Goal: Task Accomplishment & Management: Manage account settings

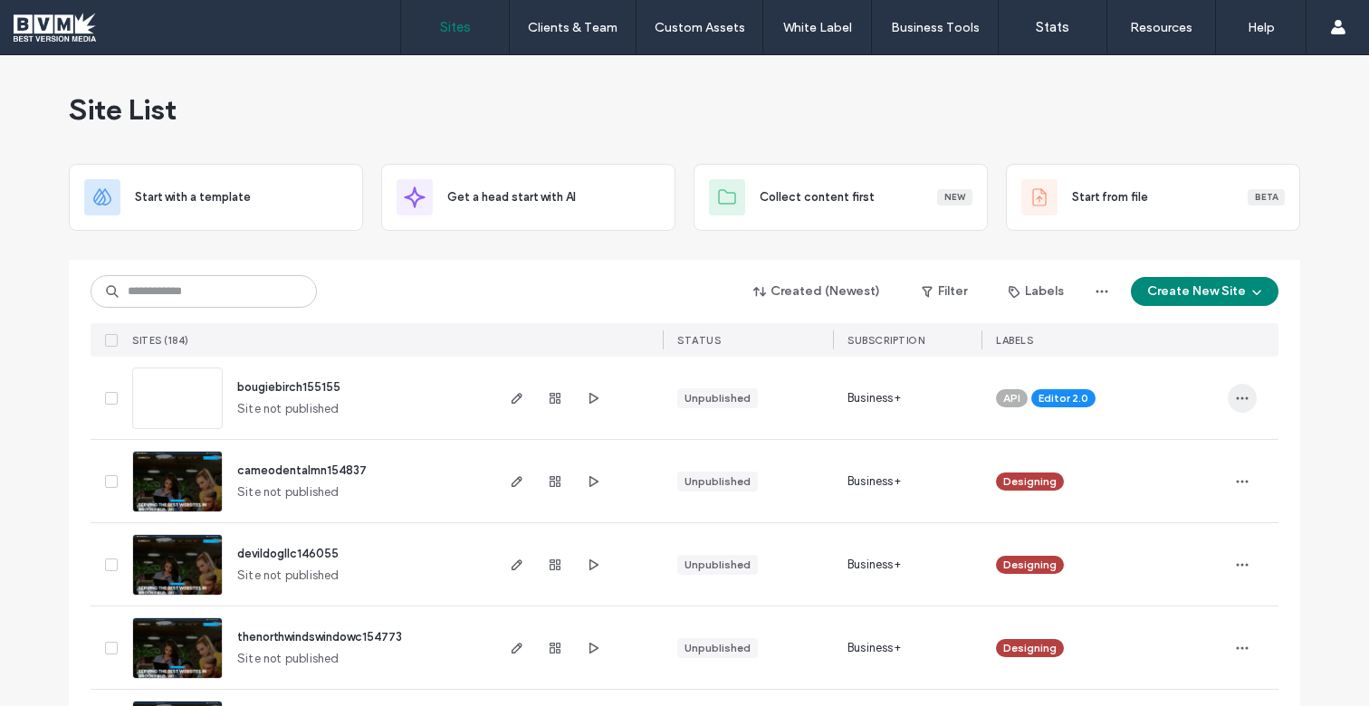
click at [1243, 401] on icon "button" at bounding box center [1242, 398] width 14 height 14
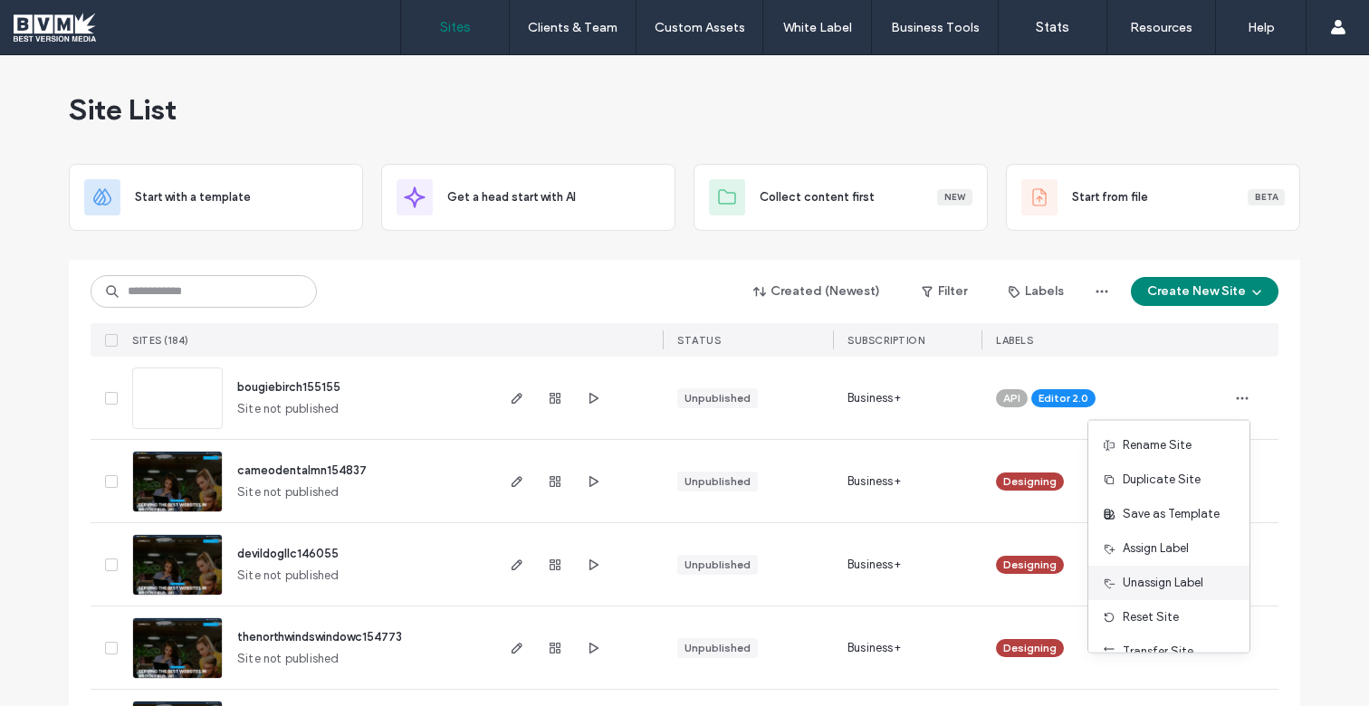
click at [1171, 580] on span "Unassign Label" at bounding box center [1163, 583] width 81 height 18
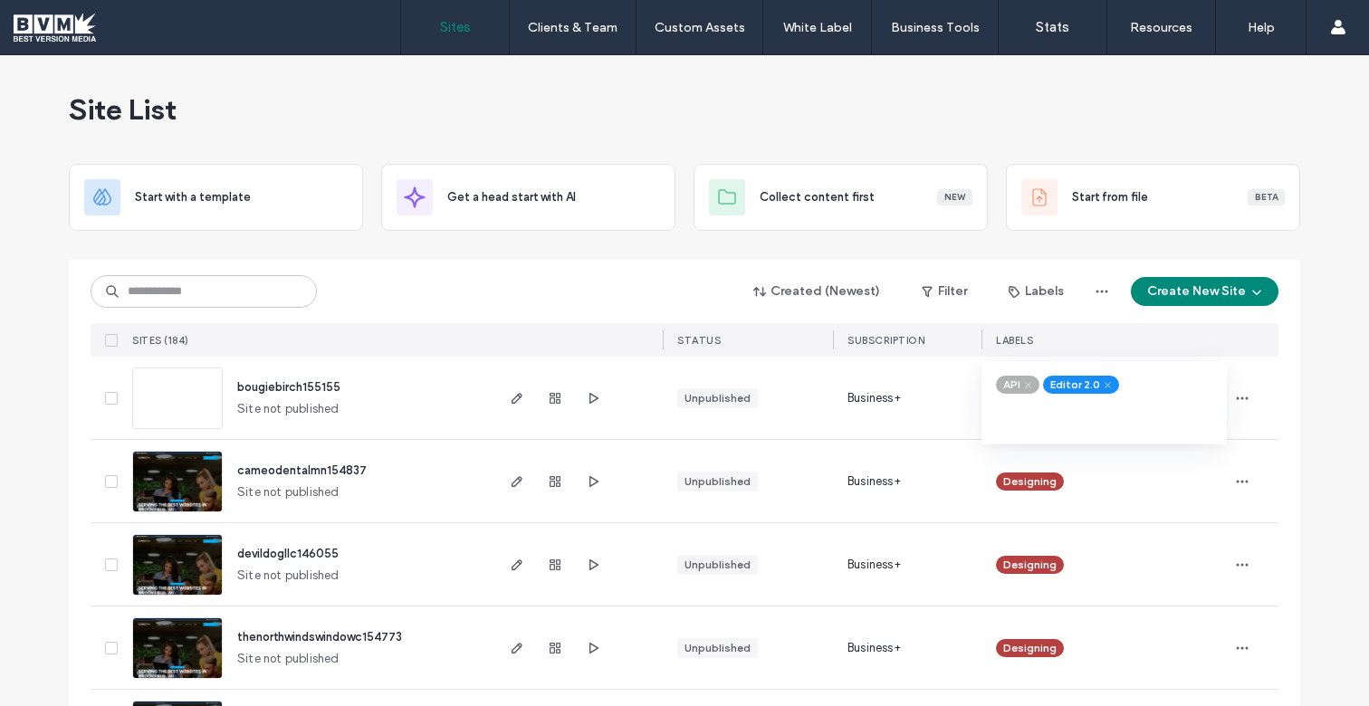
click at [1024, 388] on icon at bounding box center [1028, 385] width 8 height 8
click at [1057, 387] on icon at bounding box center [1061, 385] width 8 height 8
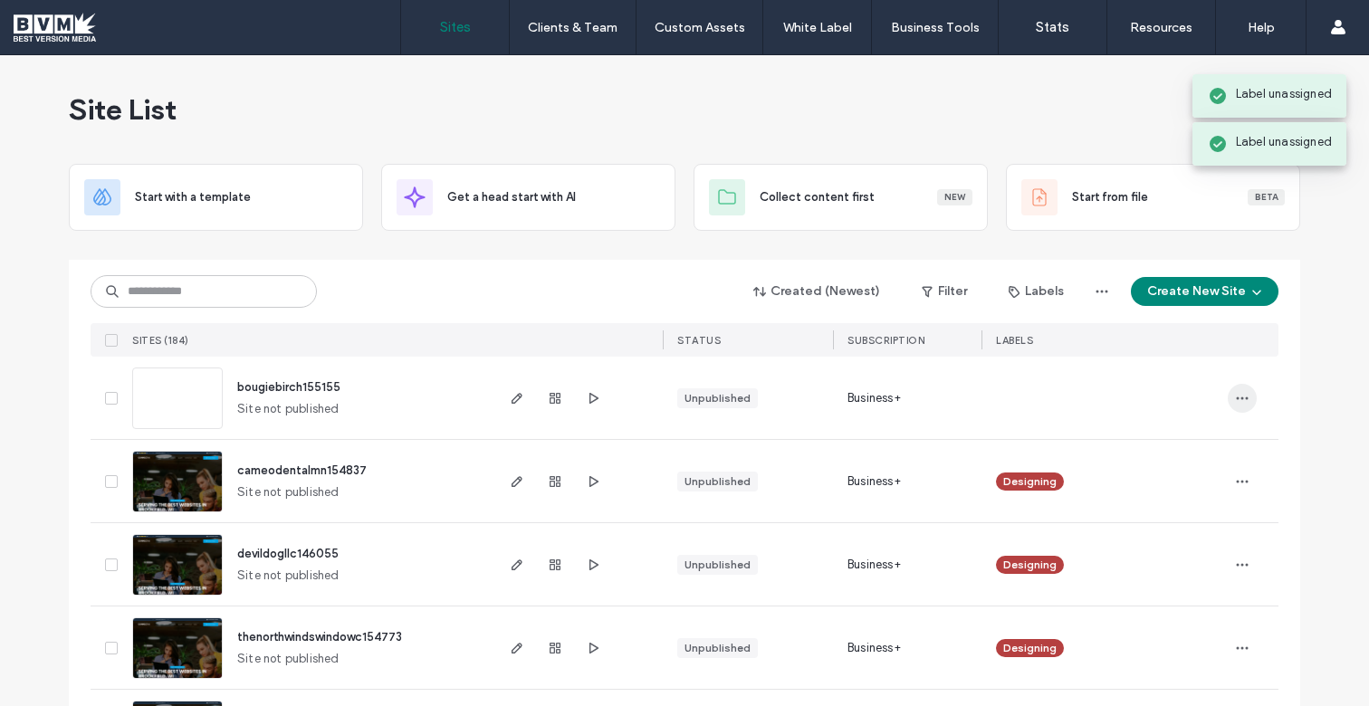
click at [1243, 399] on icon "button" at bounding box center [1242, 398] width 14 height 14
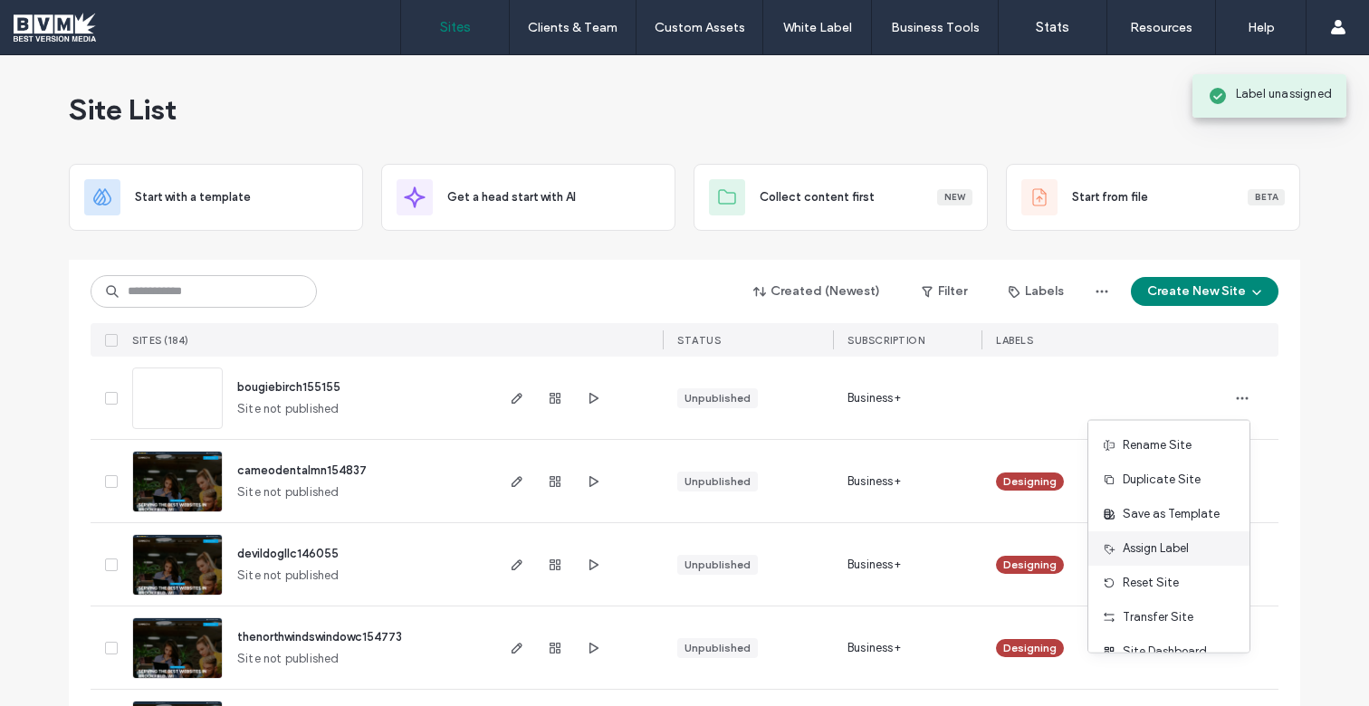
click at [1167, 547] on span "Assign Label" at bounding box center [1156, 549] width 66 height 18
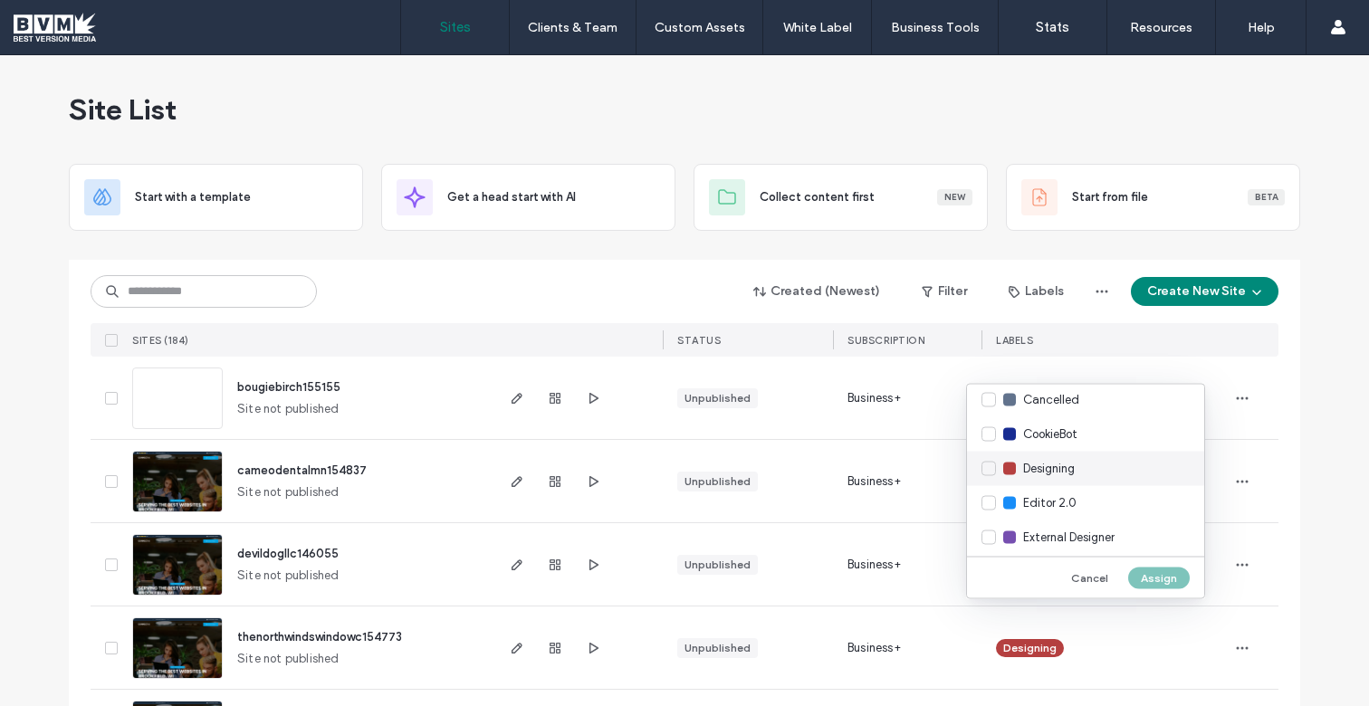
click at [1075, 466] on span "Designing" at bounding box center [1049, 469] width 52 height 18
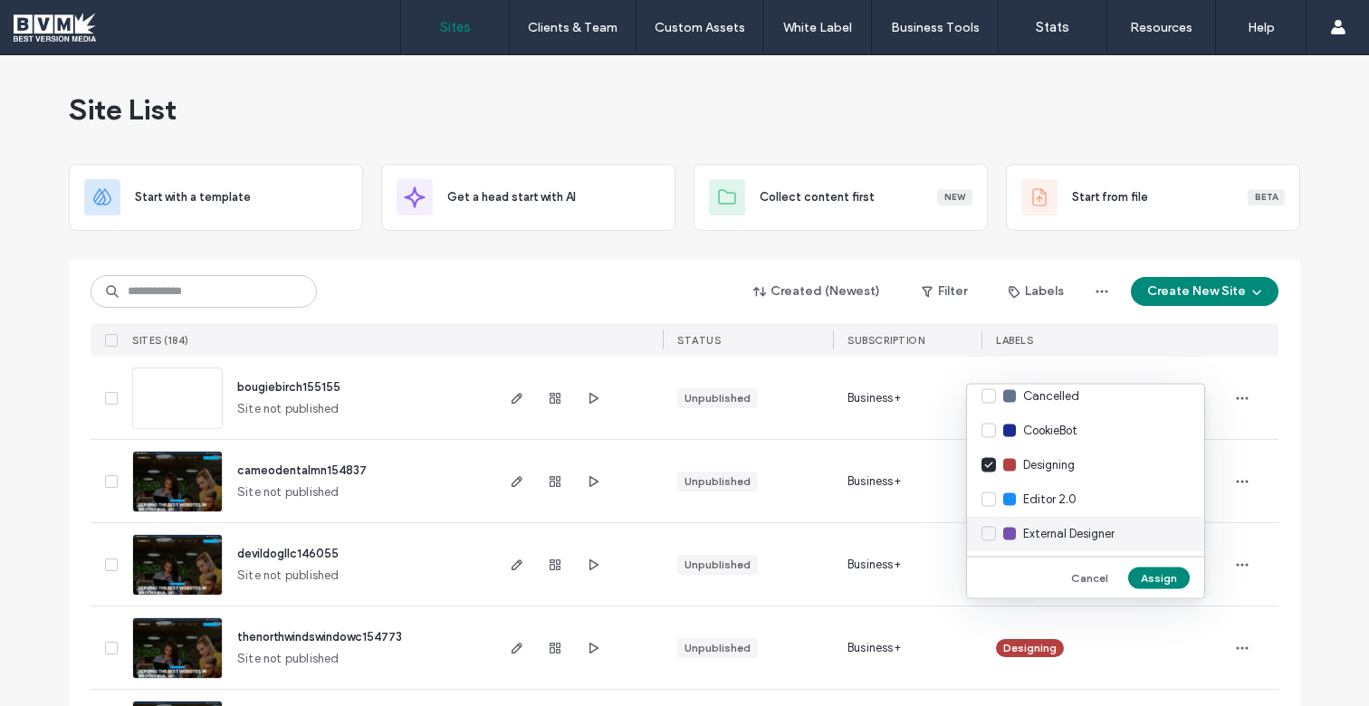
drag, startPoint x: 1081, startPoint y: 536, endPoint x: 1097, endPoint y: 543, distance: 17.0
click at [1081, 535] on span "External Designer" at bounding box center [1068, 534] width 91 height 18
click at [1157, 576] on button "Assign" at bounding box center [1159, 578] width 62 height 22
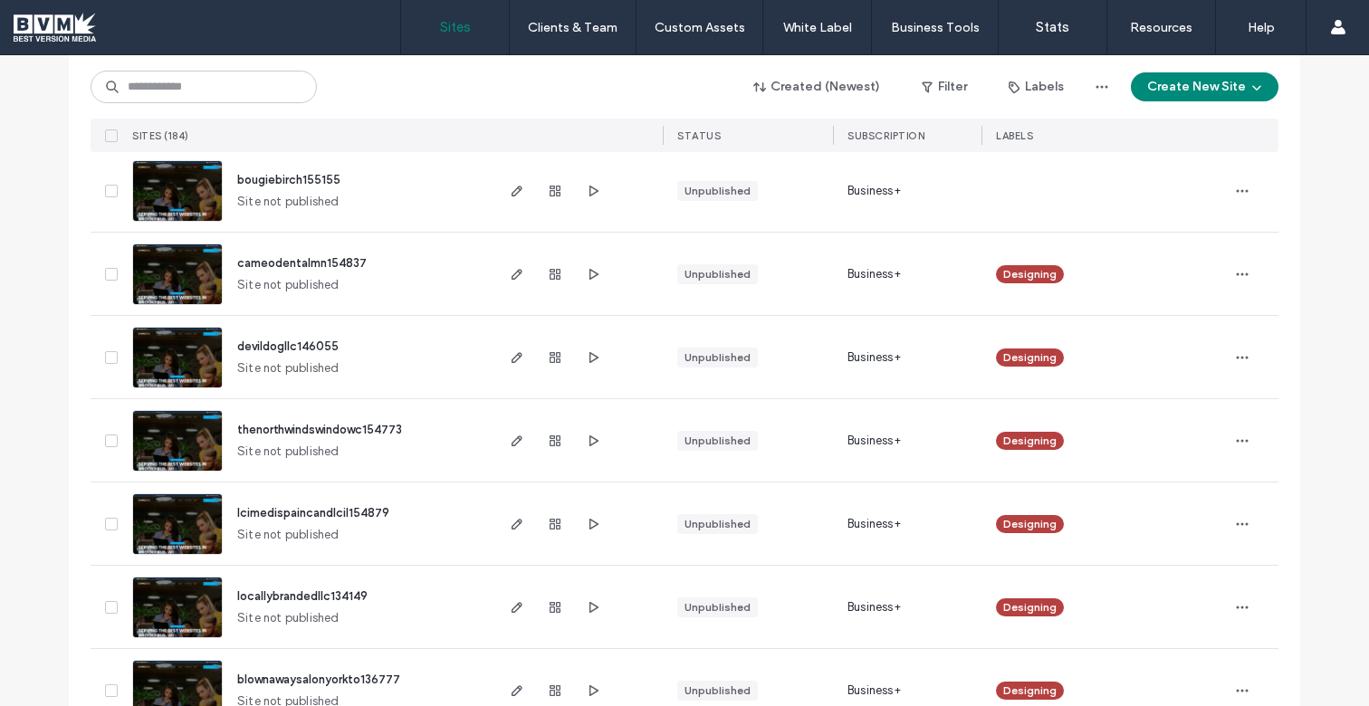
scroll to position [182, 0]
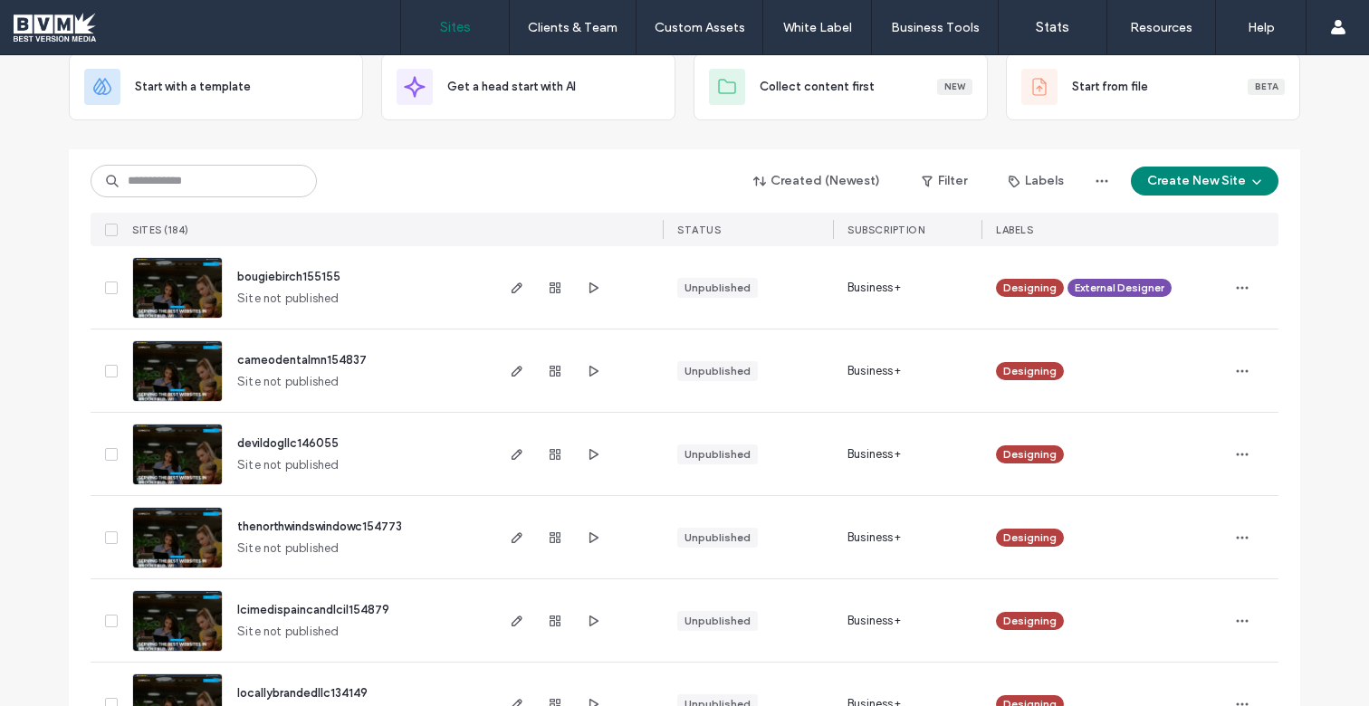
scroll to position [111, 0]
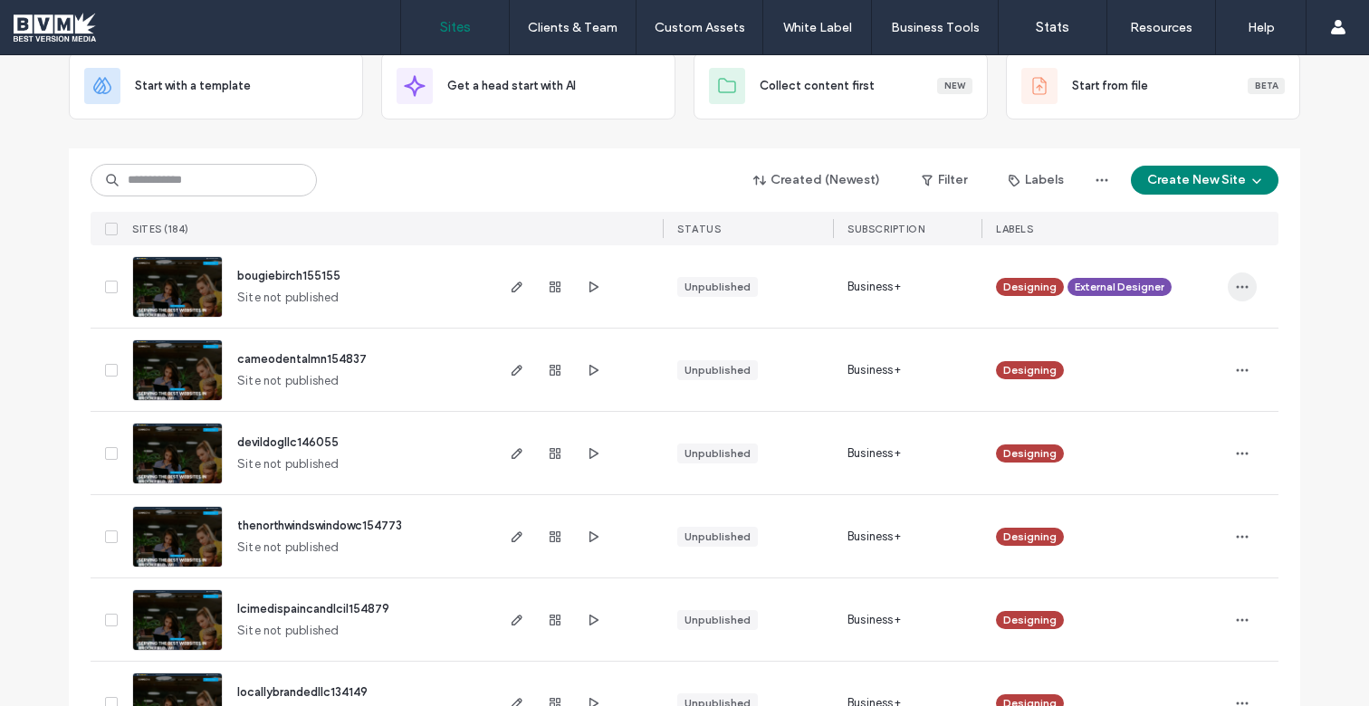
click at [1245, 291] on span "button" at bounding box center [1242, 287] width 29 height 29
click at [1169, 467] on span "Unassign Label" at bounding box center [1163, 472] width 81 height 18
click at [1180, 271] on icon at bounding box center [1184, 274] width 8 height 8
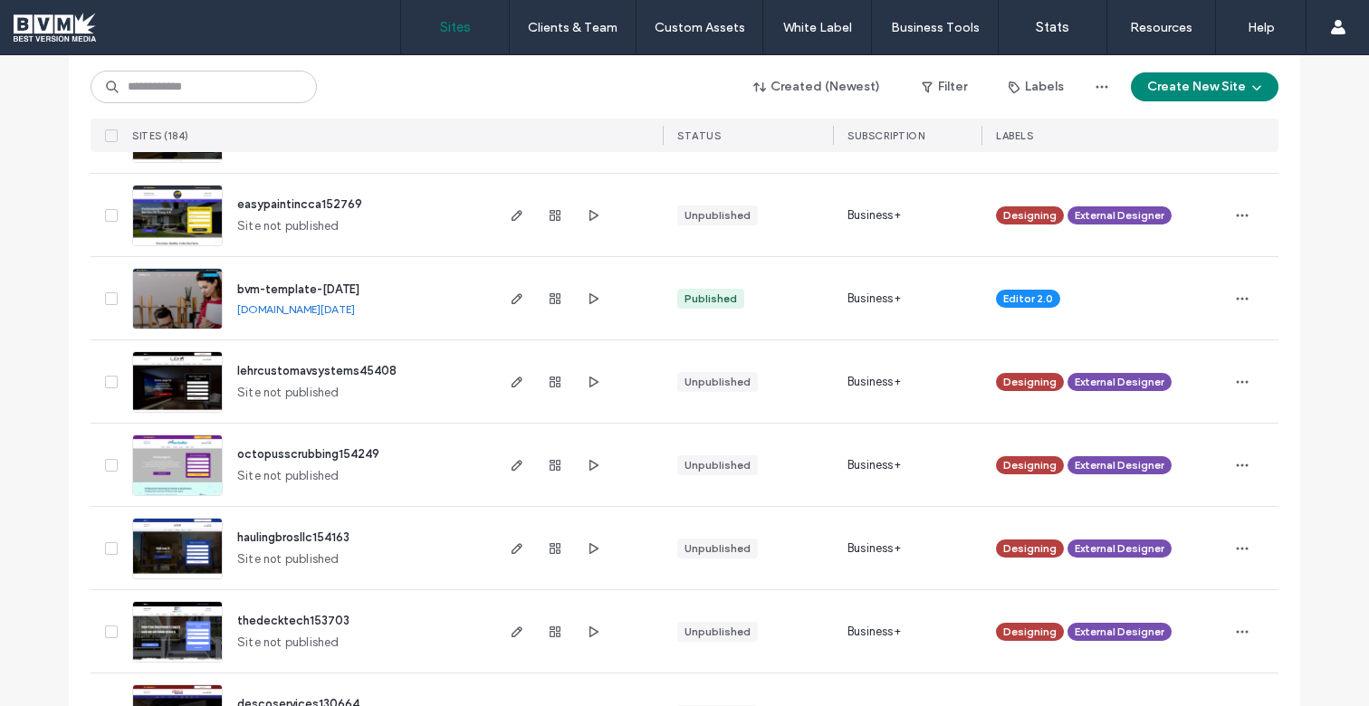
scroll to position [1311, 0]
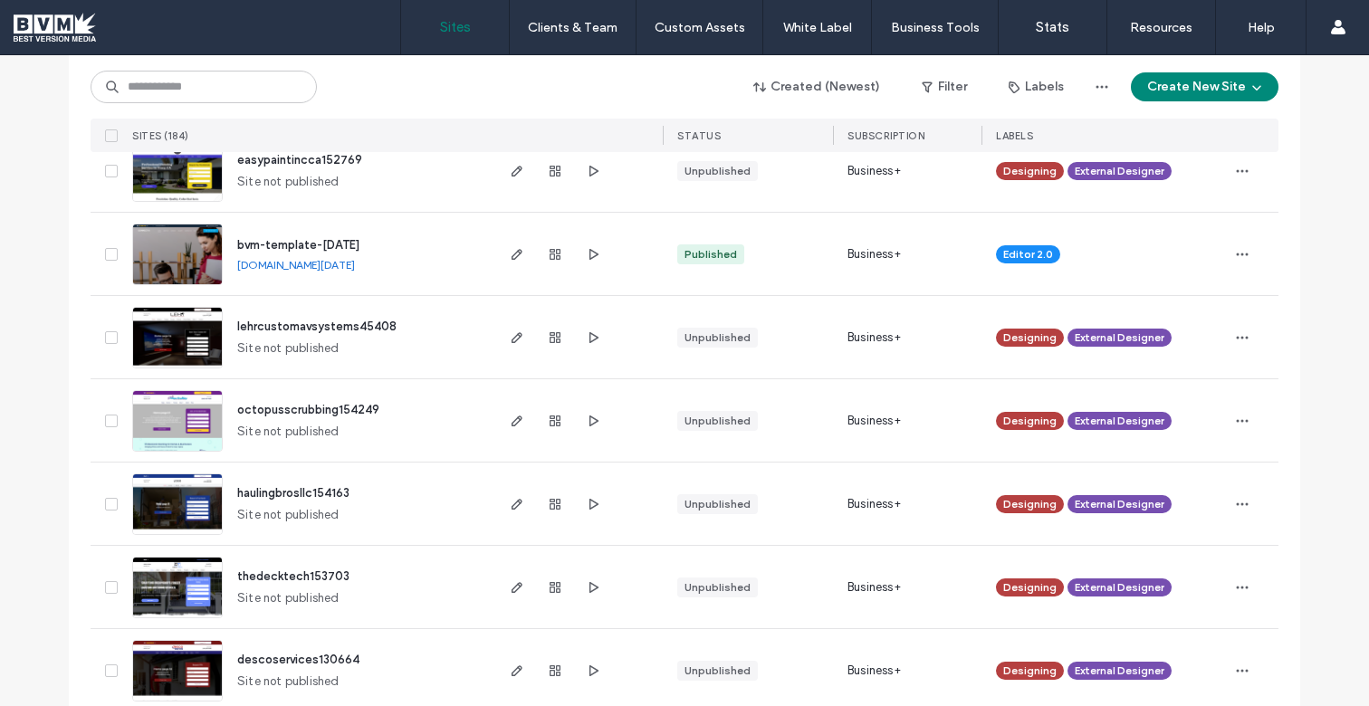
click at [355, 267] on link "[DOMAIN_NAME][DATE]" at bounding box center [296, 265] width 118 height 14
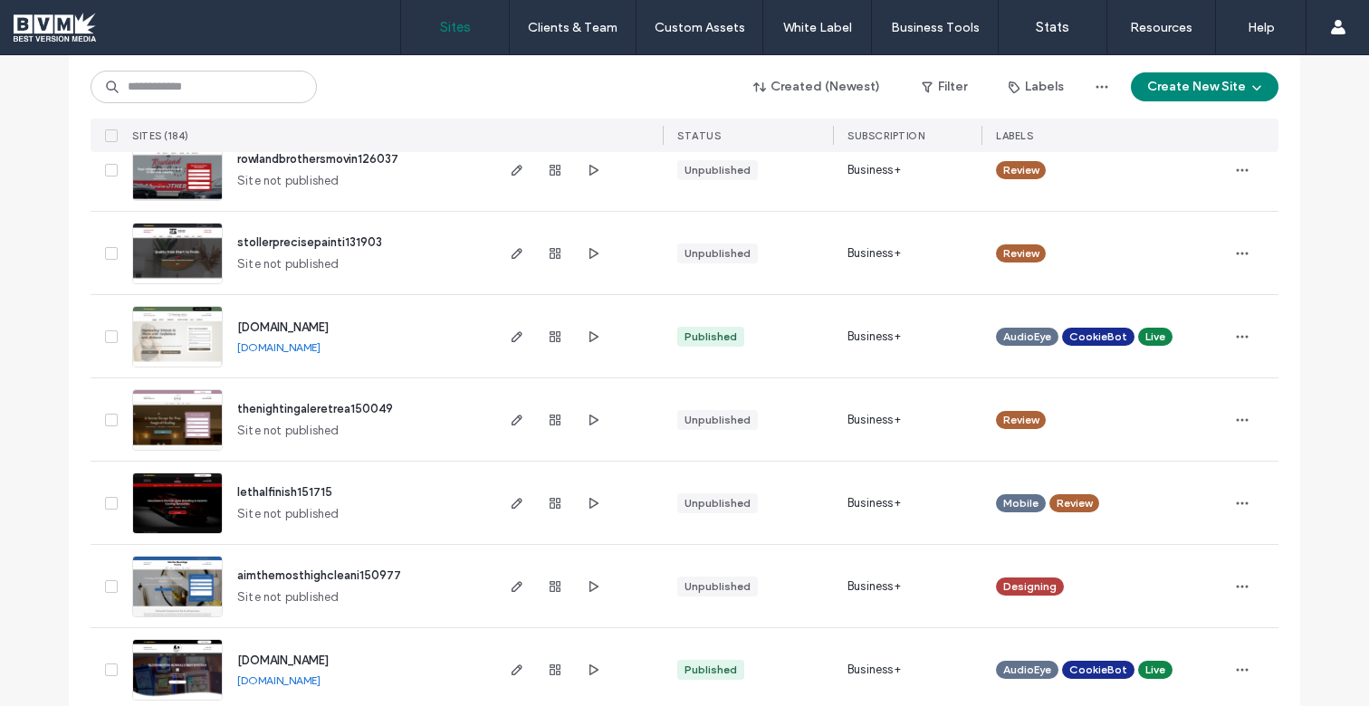
scroll to position [3895, 0]
click at [321, 349] on link "[DOMAIN_NAME]" at bounding box center [278, 347] width 83 height 14
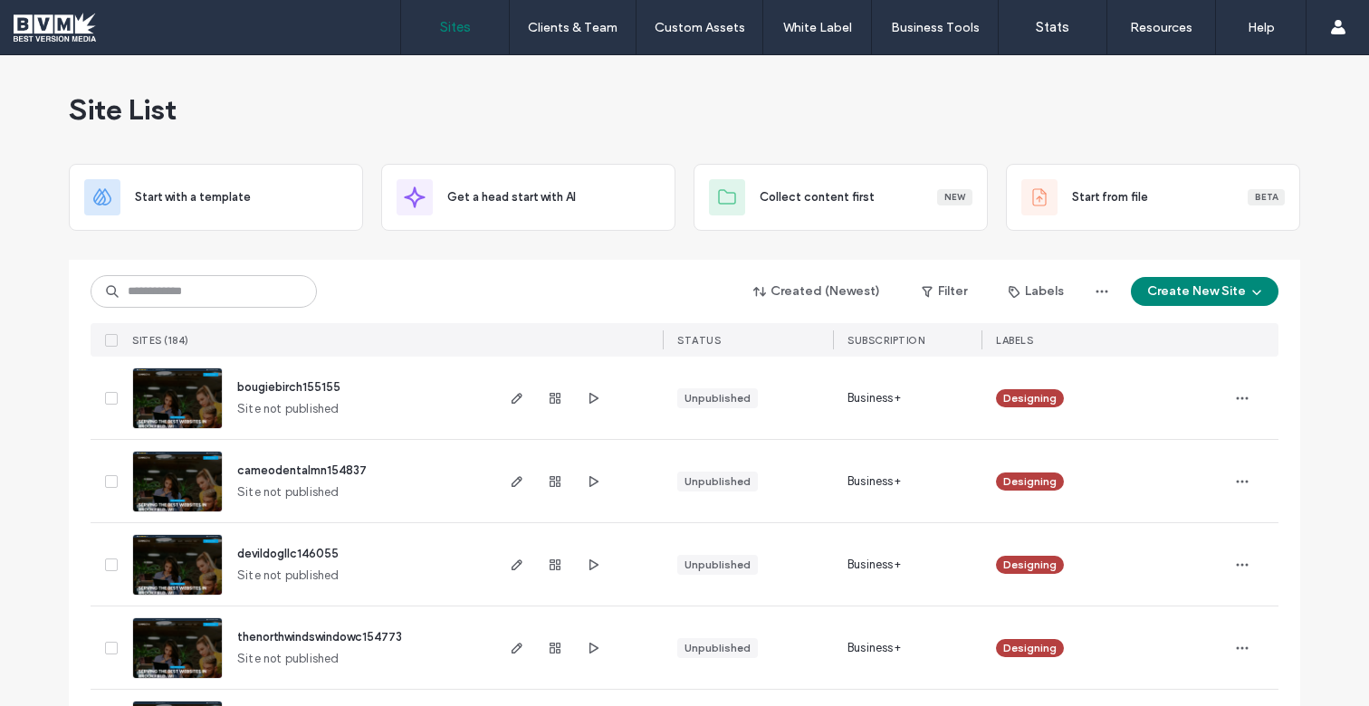
scroll to position [0, 0]
